Goal: Information Seeking & Learning: Learn about a topic

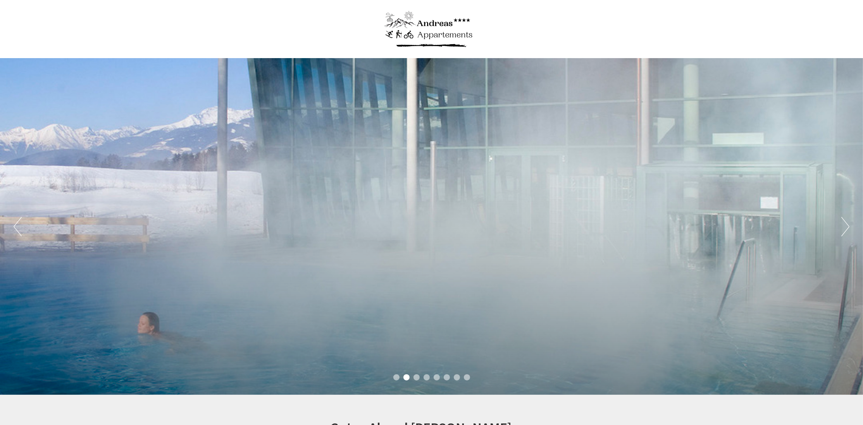
click at [576, 225] on div "Previous Next 1 2 3 4 5 6 7 8" at bounding box center [431, 226] width 863 height 337
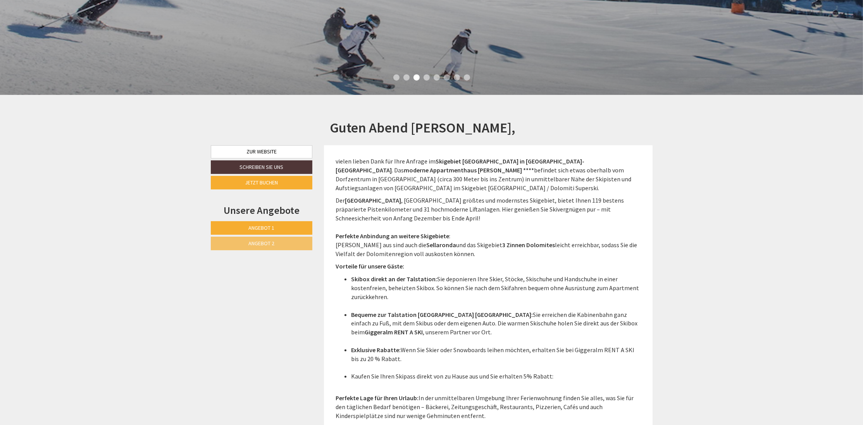
scroll to position [321, 0]
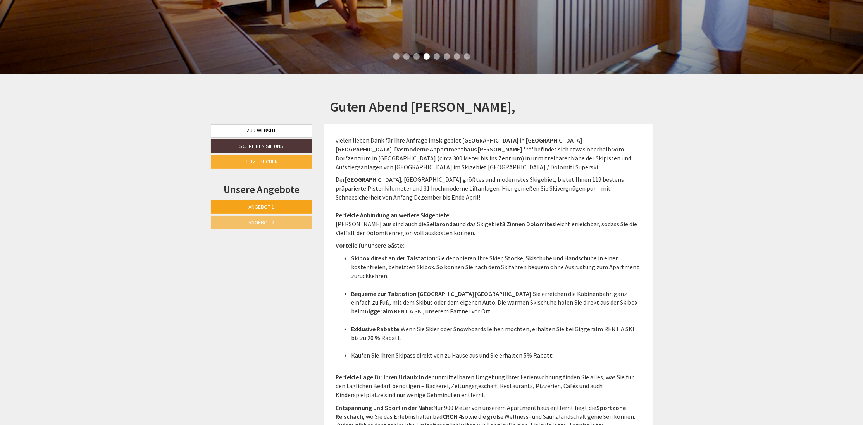
click at [261, 212] on link "Angebot 1" at bounding box center [262, 207] width 102 height 14
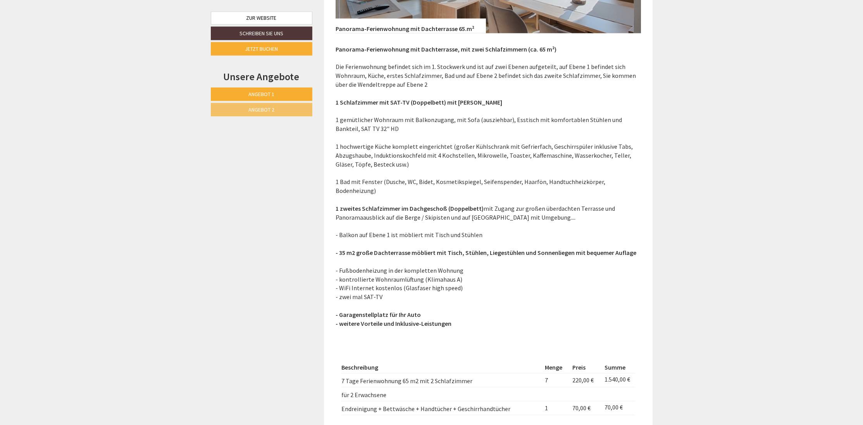
scroll to position [1080, 0]
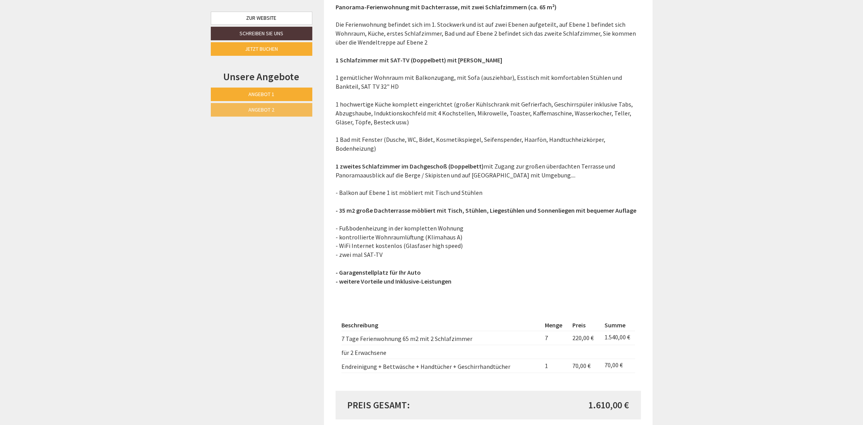
click at [263, 109] on span "Angebot 2" at bounding box center [261, 109] width 26 height 7
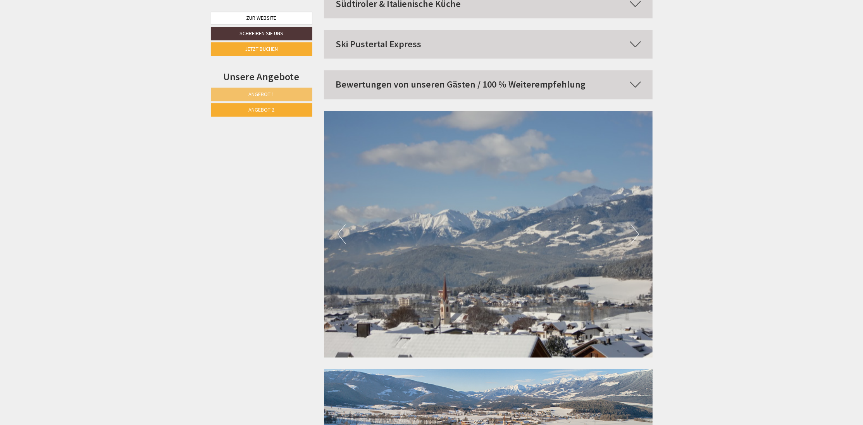
scroll to position [2922, 0]
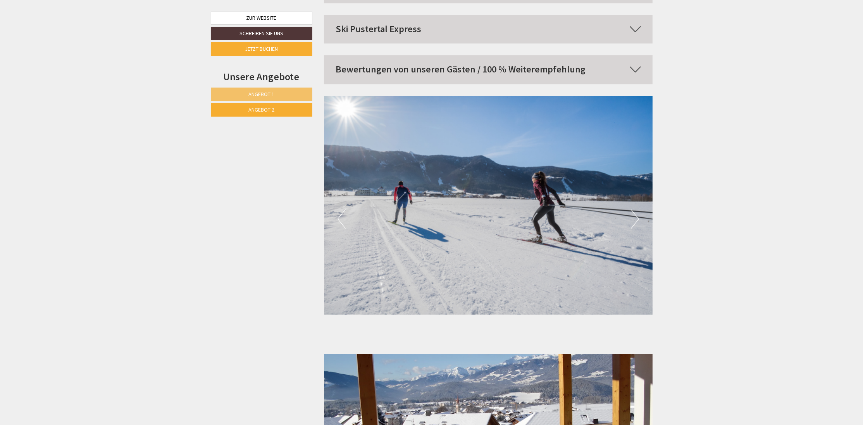
click at [581, 220] on img at bounding box center [488, 205] width 329 height 219
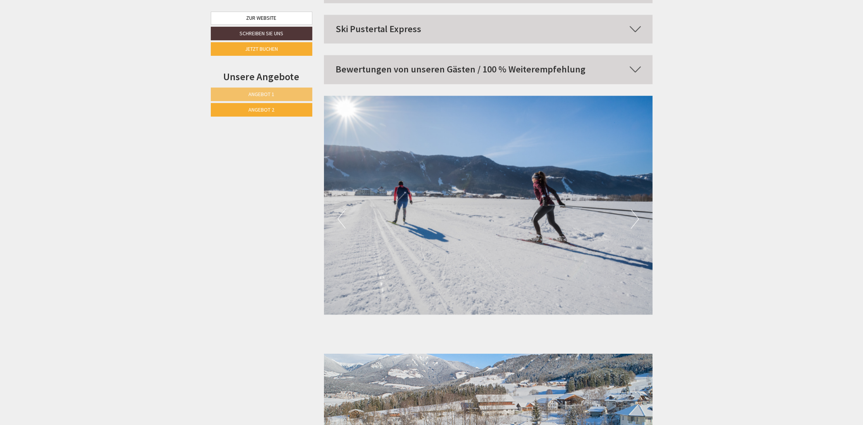
click at [639, 209] on button "Next" at bounding box center [635, 218] width 8 height 19
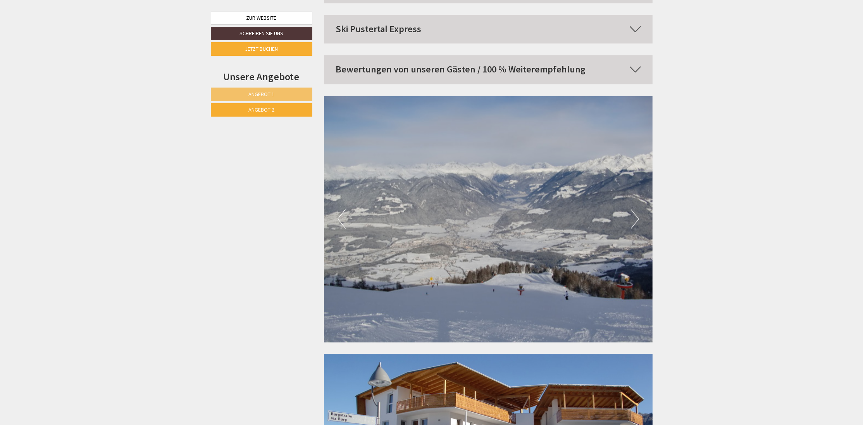
click at [639, 209] on button "Next" at bounding box center [635, 218] width 8 height 19
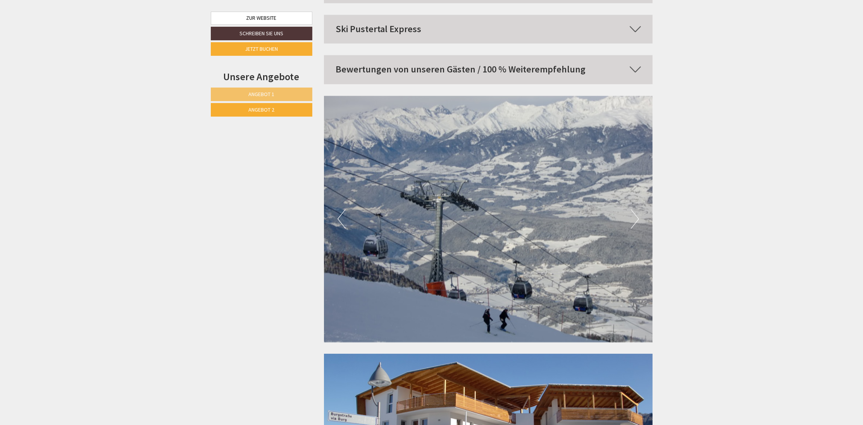
click at [639, 209] on button "Next" at bounding box center [635, 218] width 8 height 19
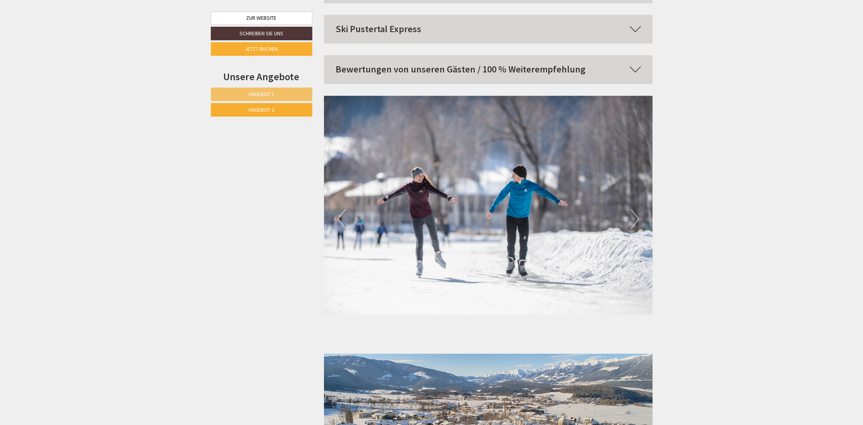
click at [639, 209] on button "Next" at bounding box center [635, 218] width 8 height 19
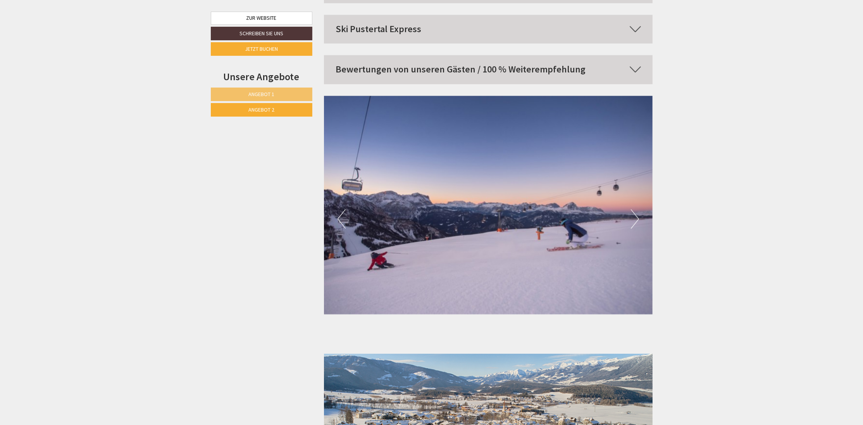
click at [639, 209] on button "Next" at bounding box center [635, 218] width 8 height 19
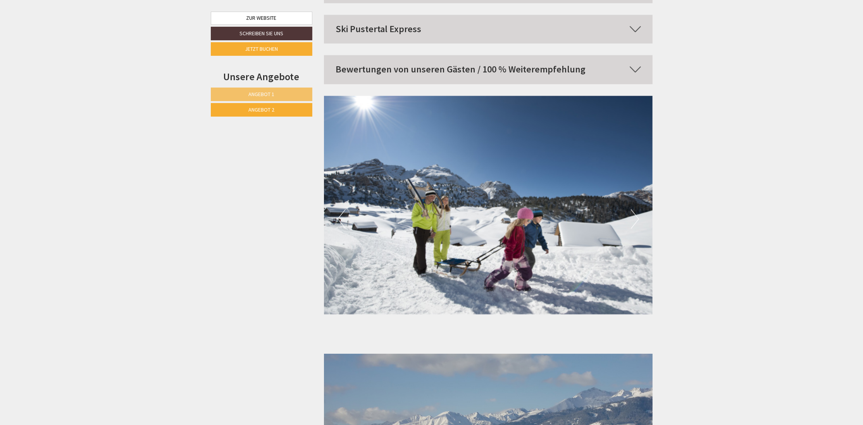
click at [639, 209] on button "Next" at bounding box center [635, 218] width 8 height 19
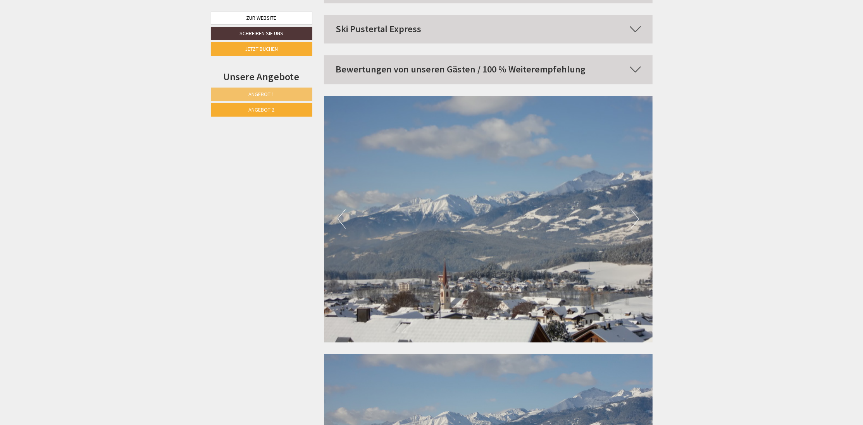
click at [639, 209] on button "Next" at bounding box center [635, 218] width 8 height 19
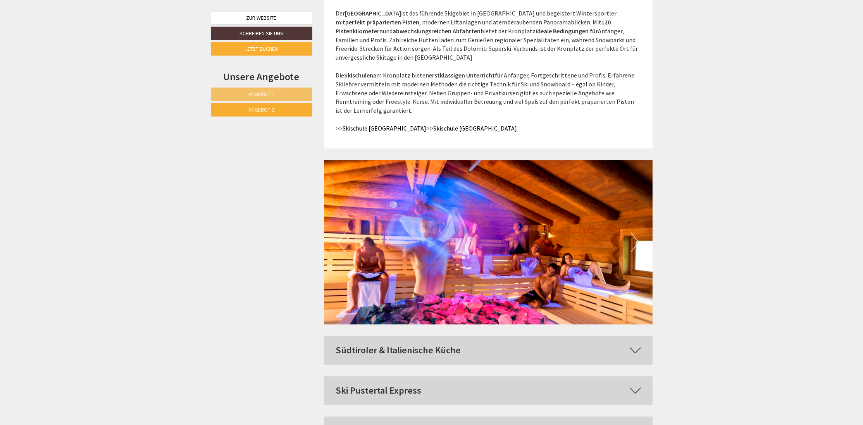
scroll to position [2559, 0]
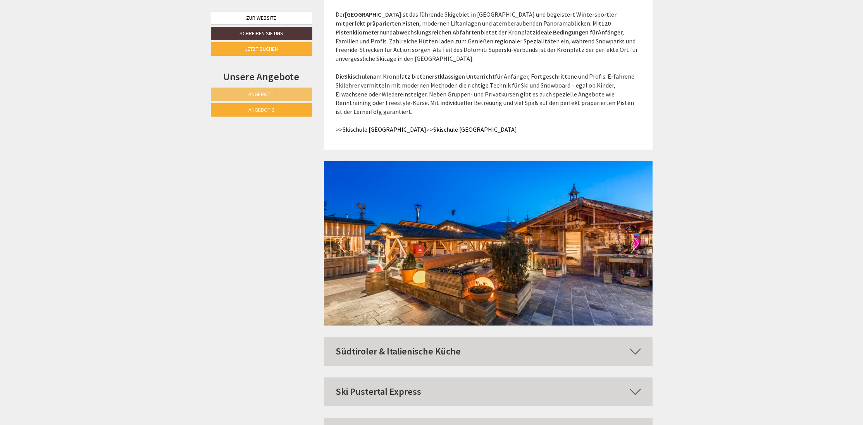
click at [637, 345] on icon at bounding box center [635, 351] width 11 height 13
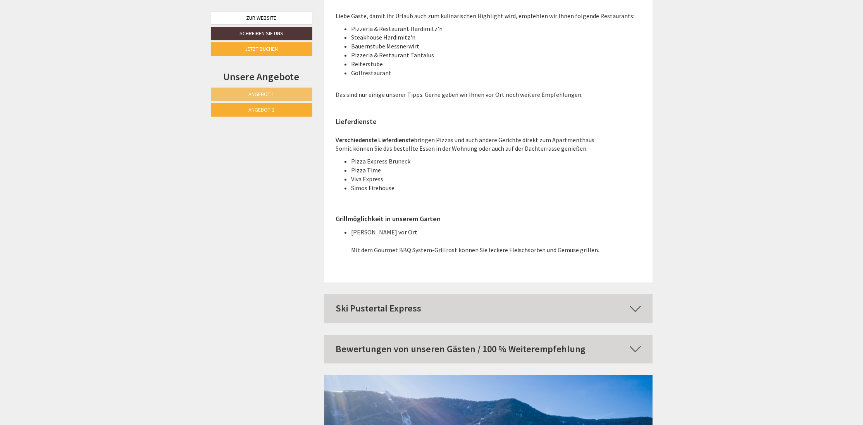
scroll to position [3180, 0]
